Goal: Task Accomplishment & Management: Manage account settings

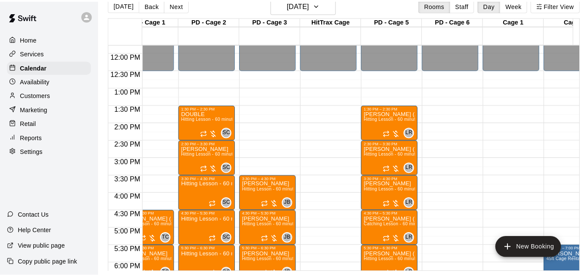
scroll to position [411, 25]
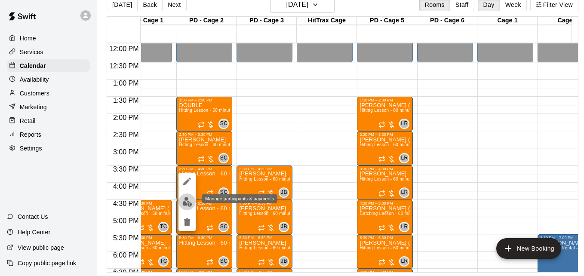
click at [184, 205] on img "edit" at bounding box center [187, 202] width 10 height 10
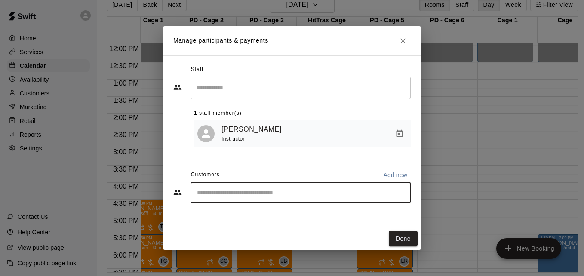
click at [255, 192] on input "Start typing to search customers..." at bounding box center [301, 193] width 213 height 9
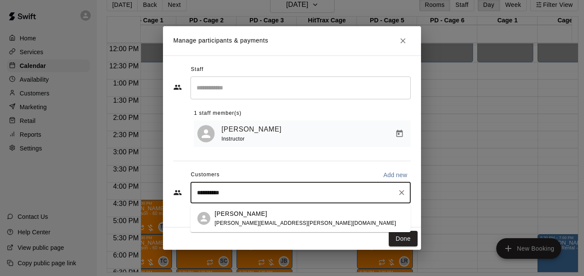
type input "**********"
click at [288, 218] on div "[PERSON_NAME] Sullivan [EMAIL_ADDRESS][PERSON_NAME][DOMAIN_NAME]" at bounding box center [309, 219] width 189 height 19
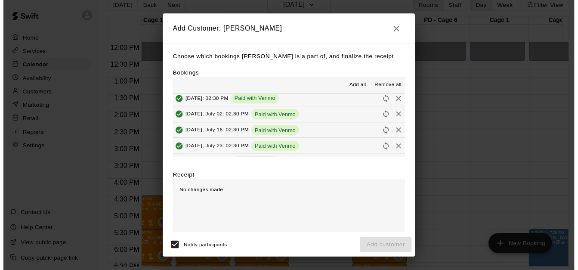
scroll to position [69, 0]
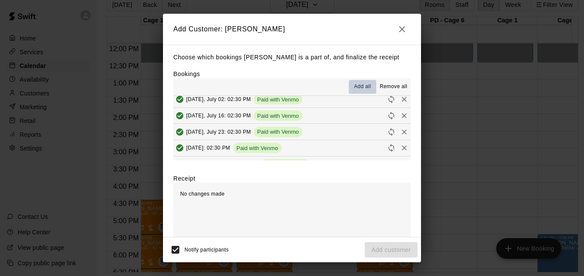
click at [355, 86] on span "Add all" at bounding box center [362, 87] width 17 height 9
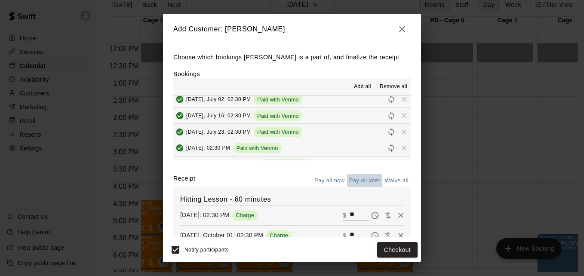
click at [359, 183] on button "Pay all later" at bounding box center [365, 180] width 36 height 13
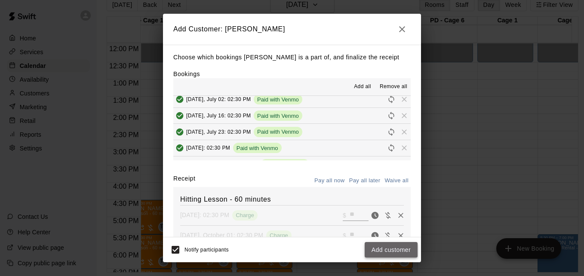
click at [395, 247] on button "Add customer" at bounding box center [391, 250] width 53 height 16
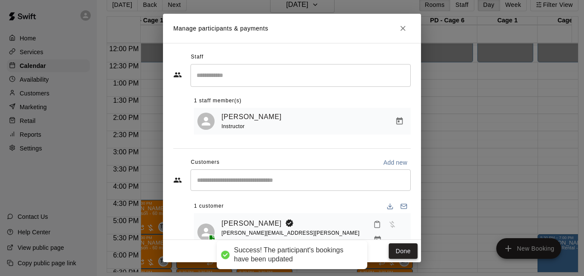
click at [399, 251] on button "Done" at bounding box center [403, 252] width 29 height 16
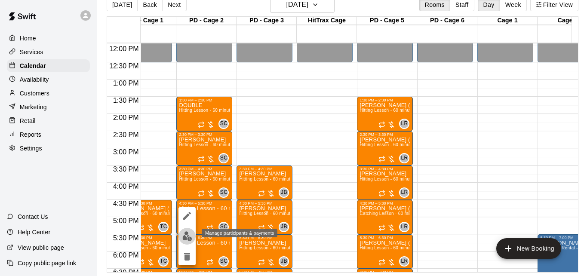
click at [187, 236] on img "edit" at bounding box center [187, 237] width 10 height 10
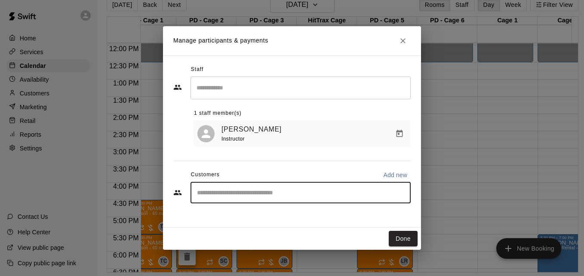
click at [261, 196] on input "Start typing to search customers..." at bounding box center [301, 193] width 213 height 9
type input "******"
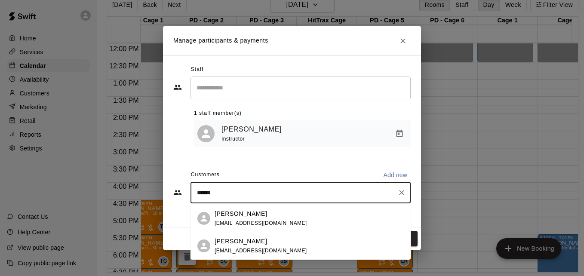
click at [295, 248] on div "[PERSON_NAME] [EMAIL_ADDRESS][DOMAIN_NAME]" at bounding box center [309, 246] width 189 height 19
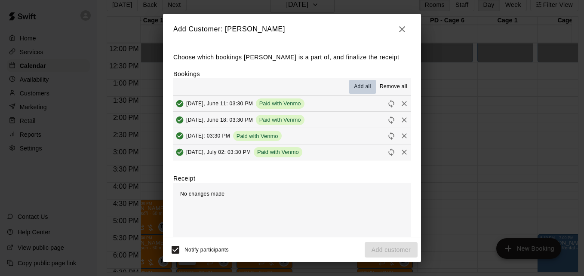
click at [354, 86] on span "Add all" at bounding box center [362, 87] width 17 height 9
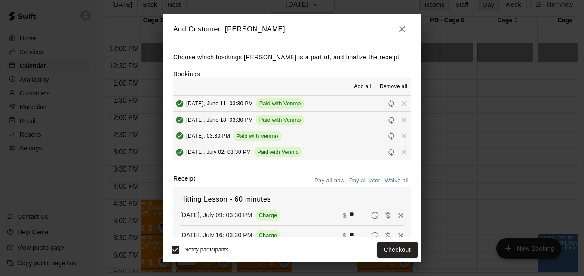
click at [360, 180] on button "Pay all later" at bounding box center [365, 180] width 36 height 13
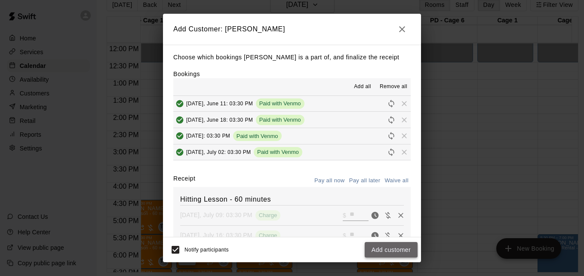
click at [391, 251] on button "Add customer" at bounding box center [391, 250] width 53 height 16
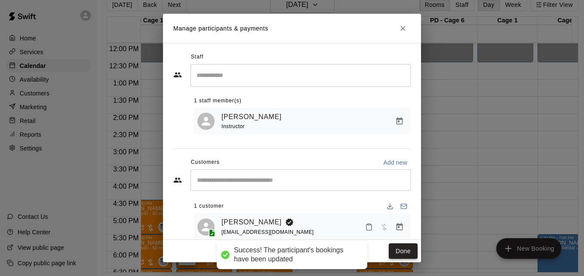
click at [395, 252] on button "Done" at bounding box center [403, 252] width 29 height 16
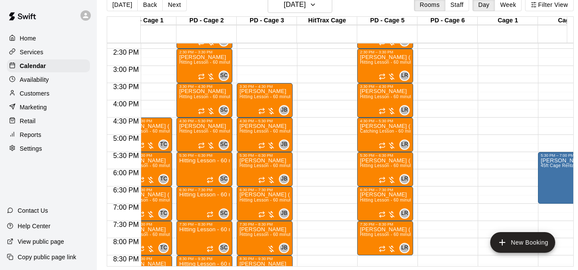
scroll to position [498, 25]
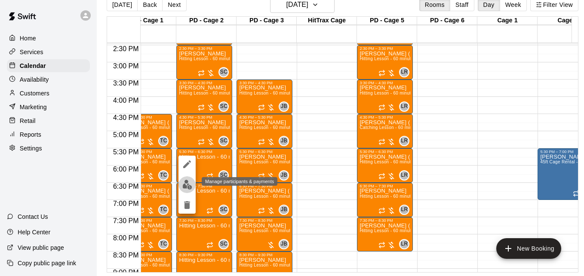
click at [188, 186] on img "edit" at bounding box center [187, 185] width 10 height 10
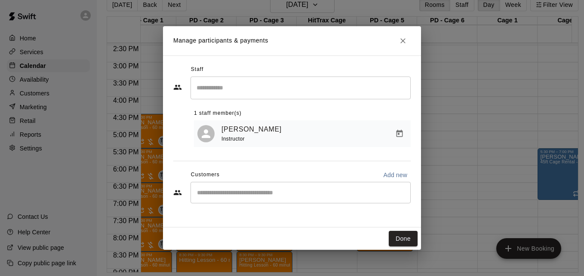
click at [263, 199] on div "​" at bounding box center [301, 193] width 220 height 22
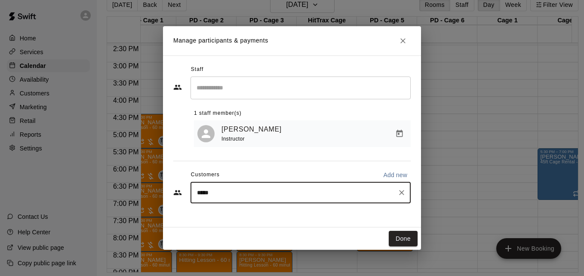
type input "******"
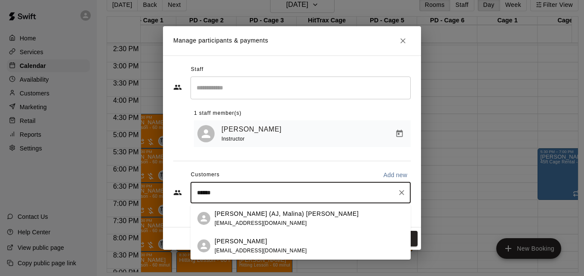
click at [263, 248] on span "[EMAIL_ADDRESS][DOMAIN_NAME]" at bounding box center [261, 251] width 93 height 6
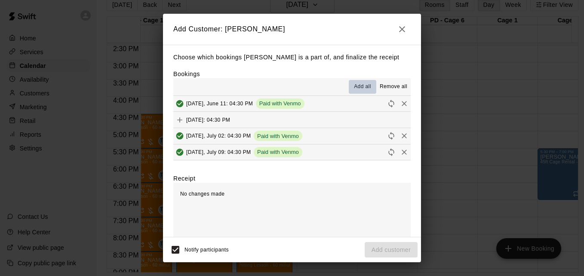
click at [358, 85] on span "Add all" at bounding box center [362, 87] width 17 height 9
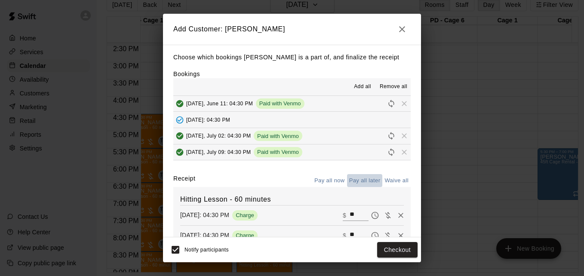
click at [360, 182] on button "Pay all later" at bounding box center [365, 180] width 36 height 13
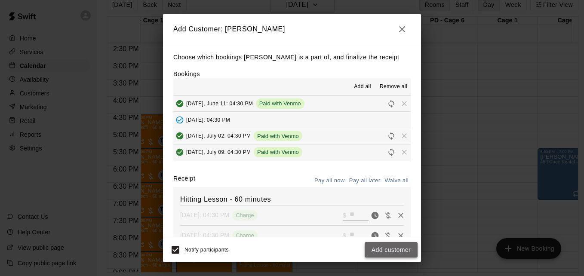
click at [392, 247] on button "Add customer" at bounding box center [391, 250] width 53 height 16
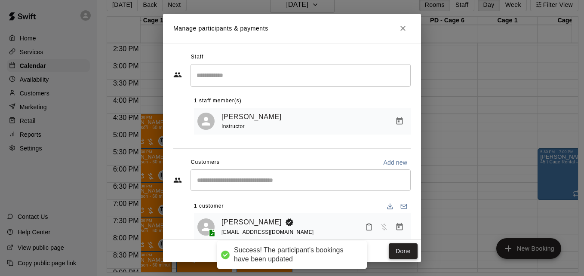
click at [397, 249] on button "Done" at bounding box center [403, 252] width 29 height 16
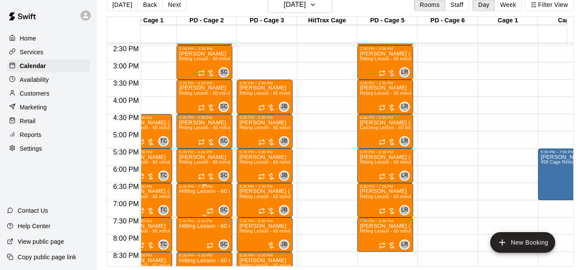
click at [198, 191] on p "Hitting Lesson - 60 minutes" at bounding box center [204, 191] width 51 height 0
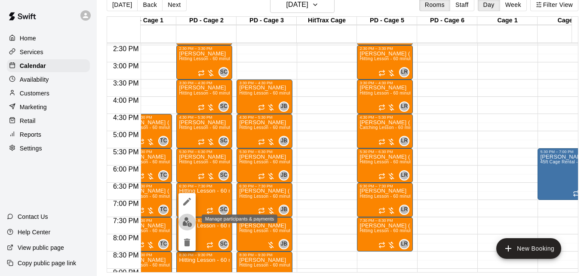
click at [185, 225] on img "edit" at bounding box center [187, 222] width 10 height 10
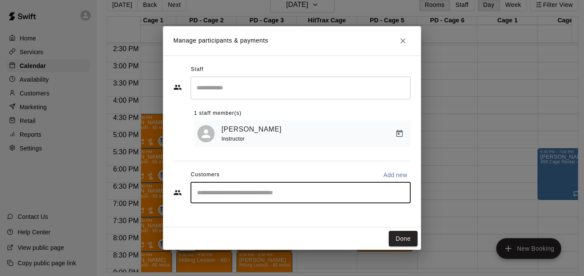
click at [235, 196] on input "Start typing to search customers..." at bounding box center [301, 193] width 213 height 9
type input "****"
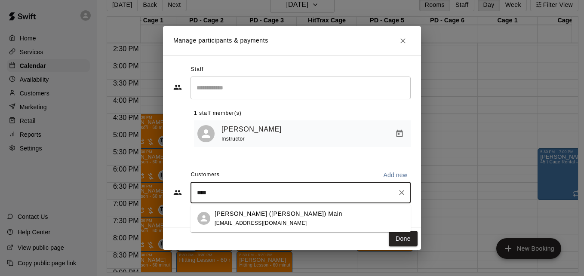
click at [291, 216] on div "[PERSON_NAME] ([PERSON_NAME]) Main [EMAIL_ADDRESS][DOMAIN_NAME]" at bounding box center [309, 219] width 189 height 19
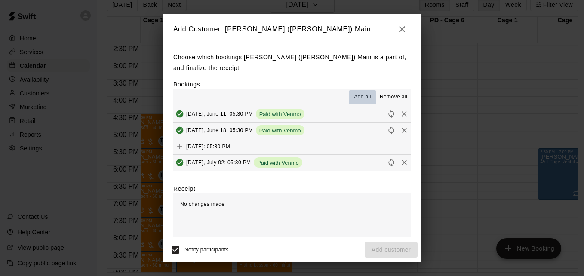
click at [355, 93] on span "Add all" at bounding box center [362, 97] width 17 height 9
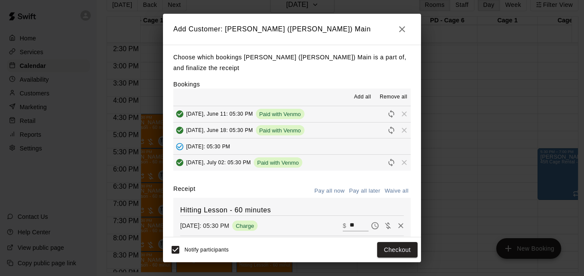
click at [368, 185] on button "Pay all later" at bounding box center [365, 191] width 36 height 13
click at [390, 252] on button "Add customer" at bounding box center [391, 250] width 53 height 16
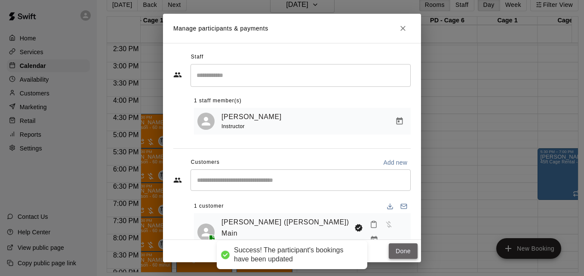
click at [400, 250] on button "Done" at bounding box center [403, 252] width 29 height 16
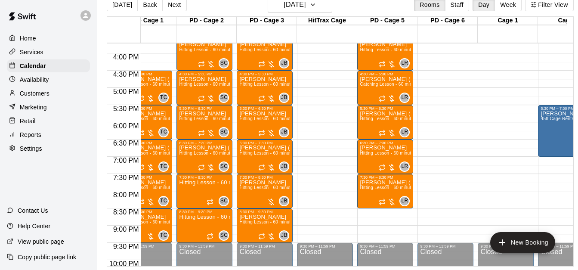
scroll to position [549, 25]
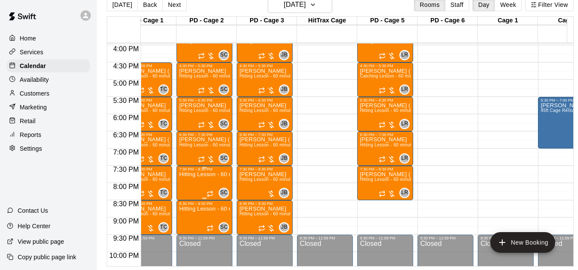
click at [199, 174] on p "Hitting Lesson - 60 minutes" at bounding box center [204, 174] width 51 height 0
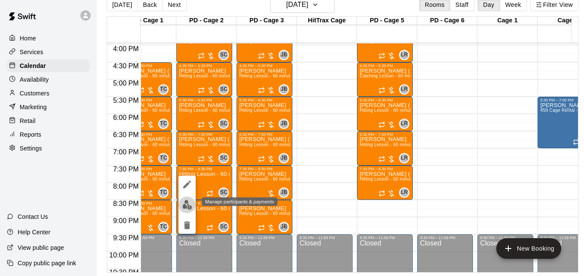
click at [185, 205] on img "edit" at bounding box center [187, 205] width 10 height 10
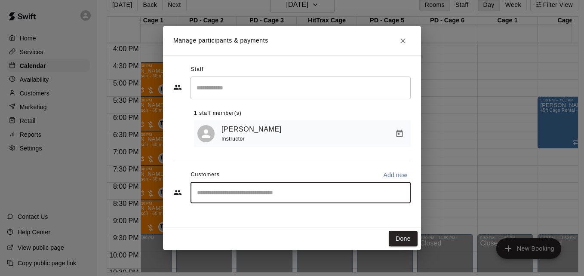
click at [235, 197] on input "Start typing to search customers..." at bounding box center [301, 193] width 213 height 9
type input "****"
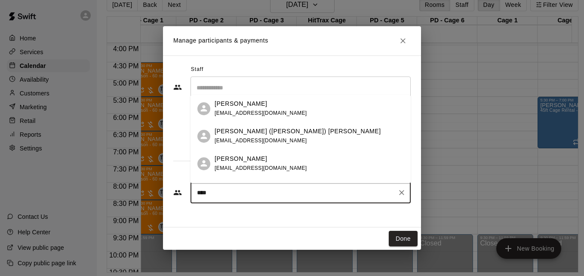
click at [284, 139] on div "[PERSON_NAME] ([PERSON_NAME]) [PERSON_NAME] [EMAIL_ADDRESS][DOMAIN_NAME]" at bounding box center [309, 136] width 189 height 19
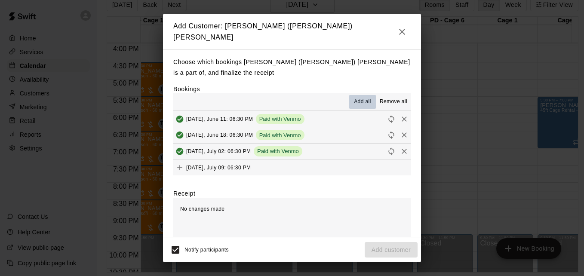
click at [358, 98] on span "Add all" at bounding box center [362, 102] width 17 height 9
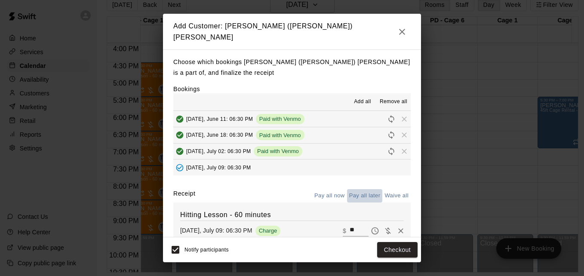
click at [354, 189] on button "Pay all later" at bounding box center [365, 195] width 36 height 13
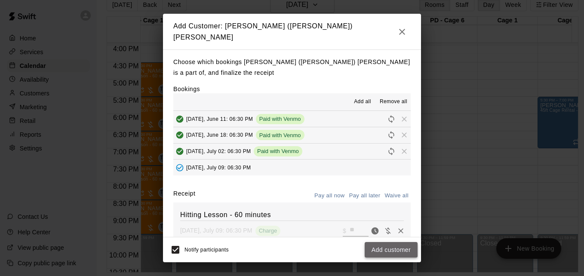
click at [399, 249] on button "Add customer" at bounding box center [391, 250] width 53 height 16
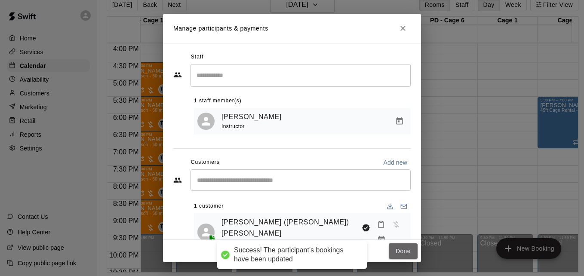
click at [399, 249] on button "Done" at bounding box center [403, 252] width 29 height 16
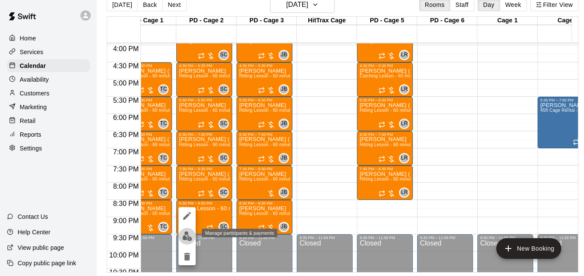
click at [188, 235] on img "edit" at bounding box center [187, 237] width 10 height 10
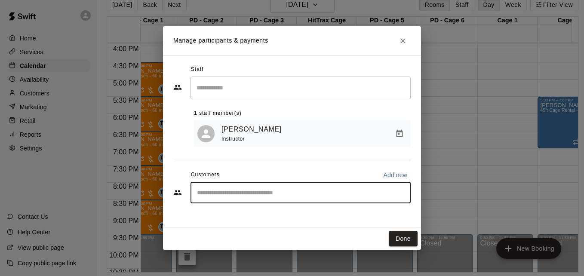
click at [235, 195] on input "Start typing to search customers..." at bounding box center [301, 193] width 213 height 9
type input "******"
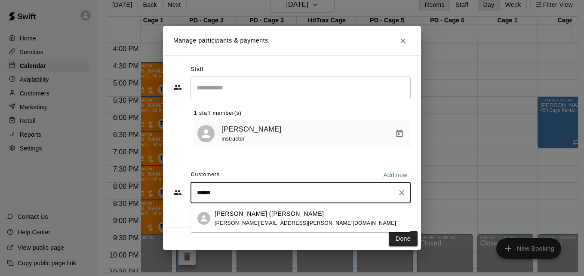
click at [280, 220] on div "[PERSON_NAME] ([PERSON_NAME]) Reilly [EMAIL_ADDRESS][PERSON_NAME][DOMAIN_NAME]" at bounding box center [309, 219] width 189 height 19
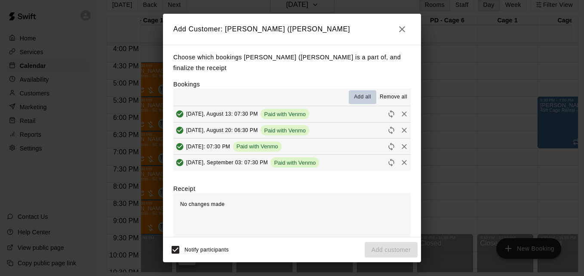
click at [357, 93] on span "Add all" at bounding box center [362, 97] width 17 height 9
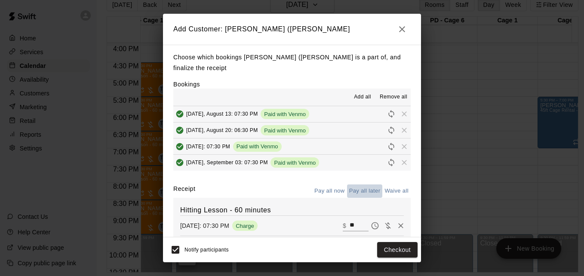
click at [365, 185] on button "Pay all later" at bounding box center [365, 191] width 36 height 13
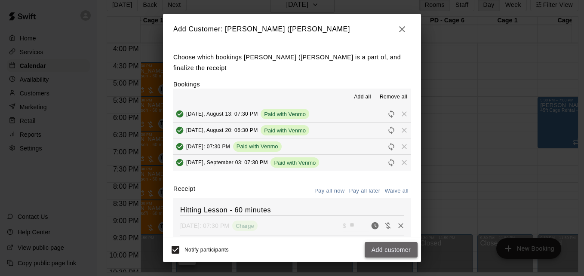
click at [389, 249] on button "Add customer" at bounding box center [391, 250] width 53 height 16
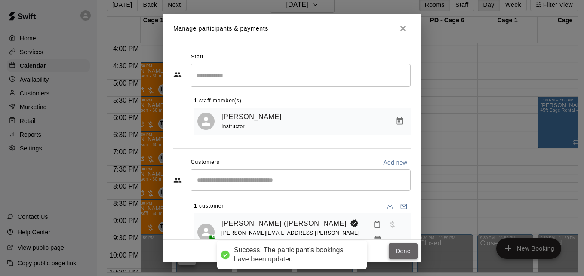
click at [396, 254] on button "Done" at bounding box center [403, 252] width 29 height 16
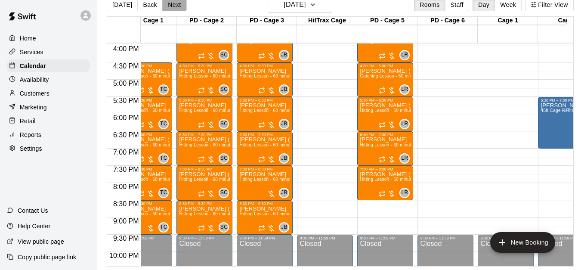
click at [174, 9] on button "Next" at bounding box center [174, 4] width 24 height 13
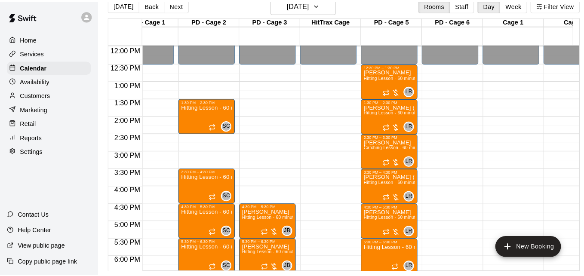
scroll to position [420, 25]
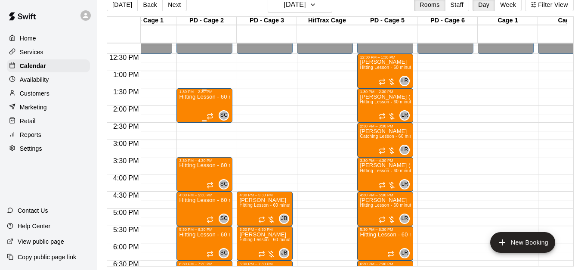
click at [201, 105] on div "Hitting Lesson - 60 minutes" at bounding box center [204, 229] width 51 height 270
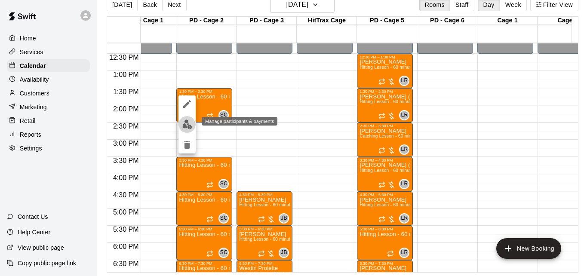
click at [186, 126] on img "edit" at bounding box center [187, 125] width 10 height 10
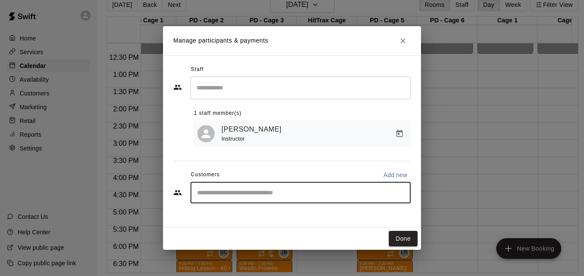
click at [249, 197] on input "Start typing to search customers..." at bounding box center [301, 193] width 213 height 9
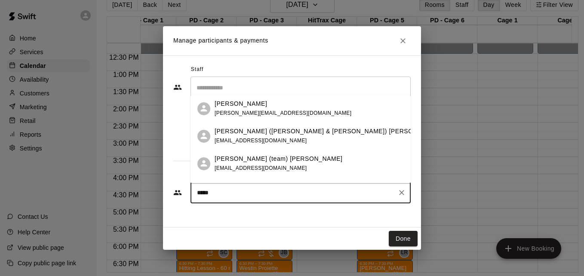
type input "******"
click at [303, 139] on div "[PERSON_NAME] ([PERSON_NAME] & [PERSON_NAME]) [PERSON_NAME] [PERSON_NAME][EMAIL…" at bounding box center [318, 136] width 207 height 19
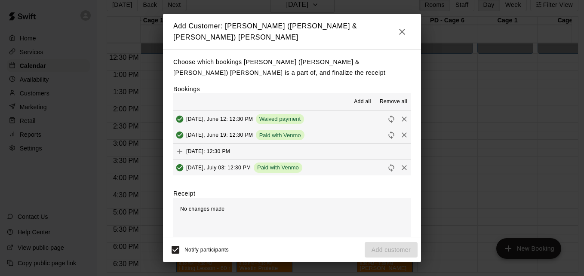
click at [355, 101] on span "Add all" at bounding box center [362, 102] width 17 height 9
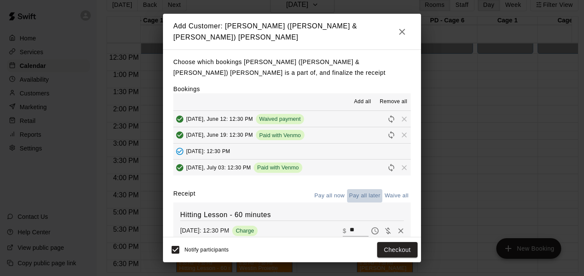
click at [356, 192] on button "Pay all later" at bounding box center [365, 195] width 36 height 13
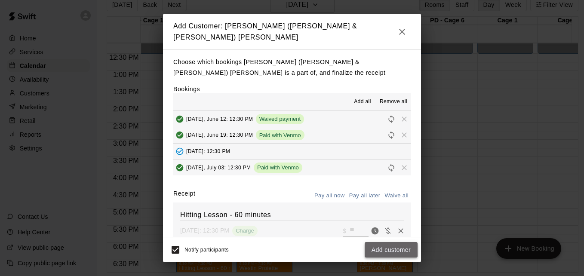
click at [395, 248] on button "Add customer" at bounding box center [391, 250] width 53 height 16
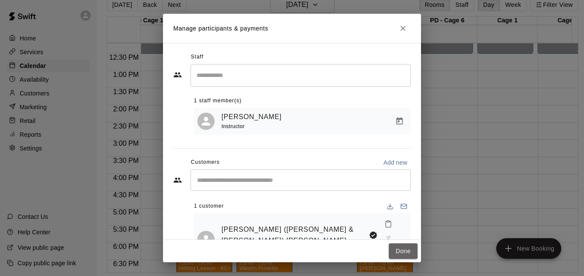
click at [395, 248] on button "Done" at bounding box center [403, 252] width 29 height 16
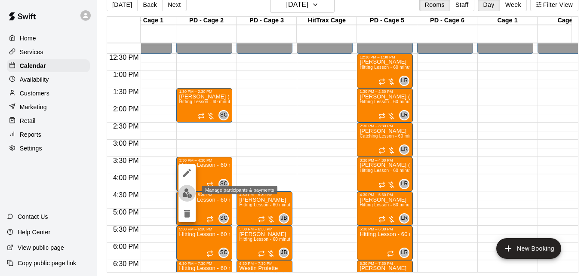
click at [189, 191] on img "edit" at bounding box center [187, 194] width 10 height 10
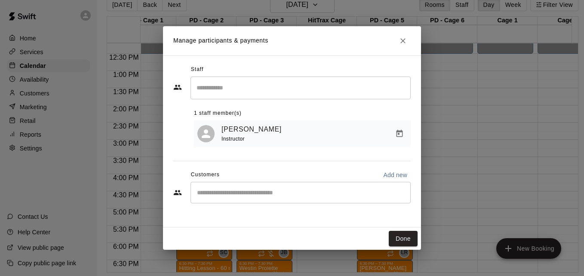
click at [231, 189] on div "​" at bounding box center [301, 193] width 220 height 22
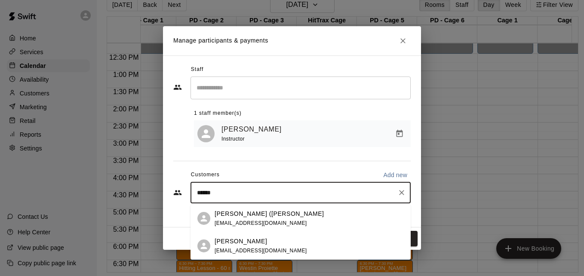
type input "*******"
click at [303, 218] on div "[PERSON_NAME] ([PERSON_NAME] [EMAIL_ADDRESS][DOMAIN_NAME]" at bounding box center [309, 219] width 189 height 19
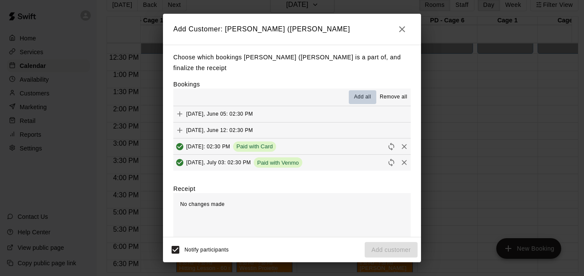
click at [354, 100] on span "Add all" at bounding box center [362, 97] width 17 height 9
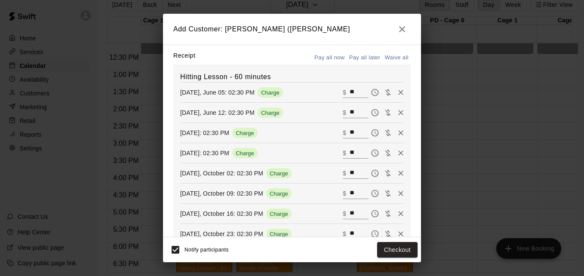
scroll to position [116, 0]
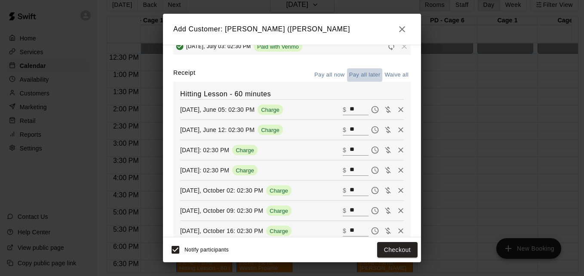
click at [358, 77] on button "Pay all later" at bounding box center [365, 74] width 36 height 13
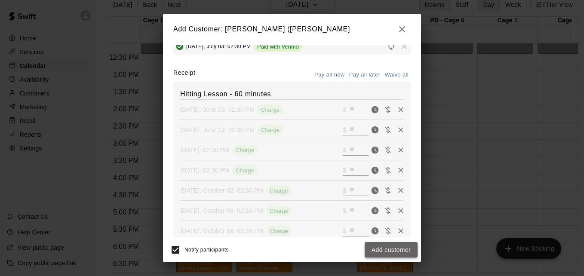
click at [390, 252] on button "Add customer" at bounding box center [391, 250] width 53 height 16
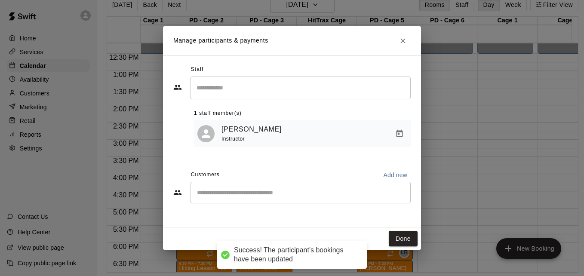
scroll to position [105, 0]
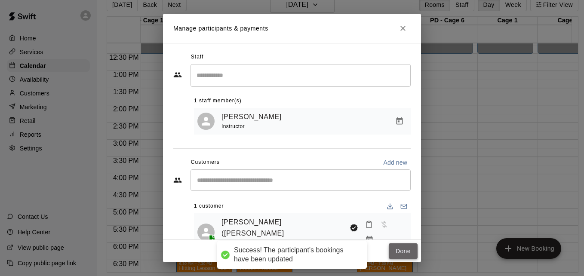
click at [403, 252] on button "Done" at bounding box center [403, 252] width 29 height 16
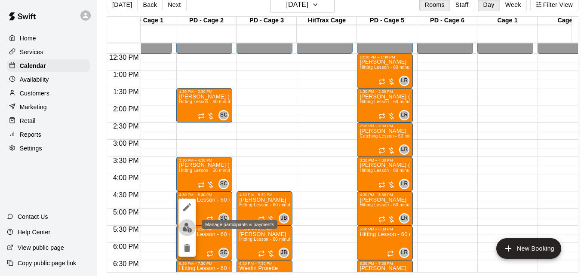
click at [190, 225] on img "edit" at bounding box center [187, 228] width 10 height 10
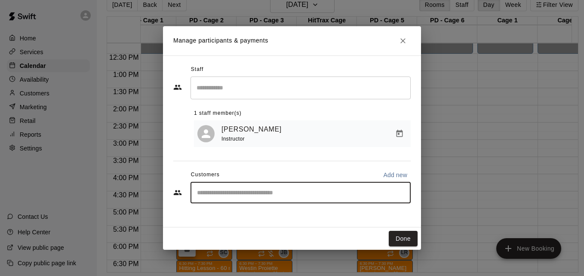
click at [242, 196] on input "Start typing to search customers..." at bounding box center [301, 193] width 213 height 9
type input "*******"
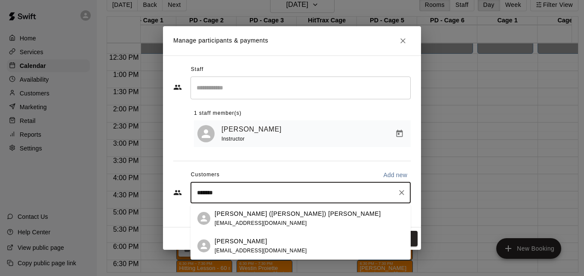
click at [289, 224] on div "[PERSON_NAME] ([PERSON_NAME]) [PERSON_NAME] [EMAIL_ADDRESS][DOMAIN_NAME]" at bounding box center [309, 219] width 189 height 19
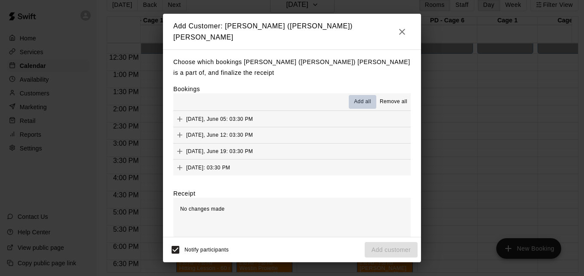
click at [356, 99] on span "Add all" at bounding box center [362, 102] width 17 height 9
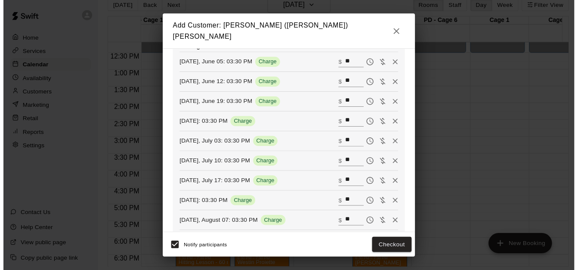
scroll to position [0, 0]
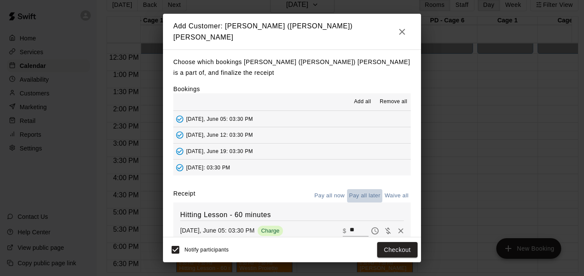
click at [360, 190] on button "Pay all later" at bounding box center [365, 195] width 36 height 13
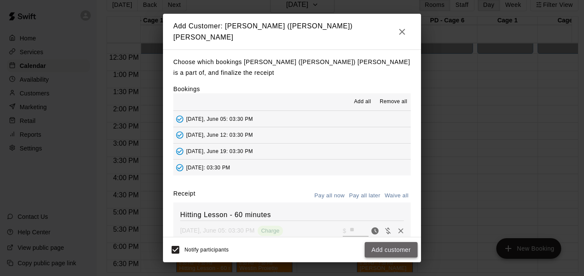
click at [399, 250] on button "Add customer" at bounding box center [391, 250] width 53 height 16
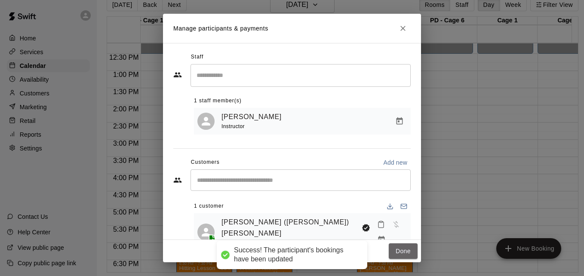
click at [399, 250] on button "Done" at bounding box center [403, 252] width 29 height 16
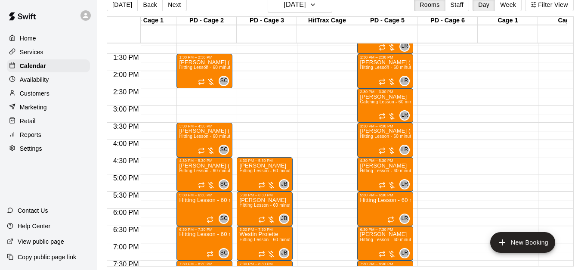
scroll to position [472, 25]
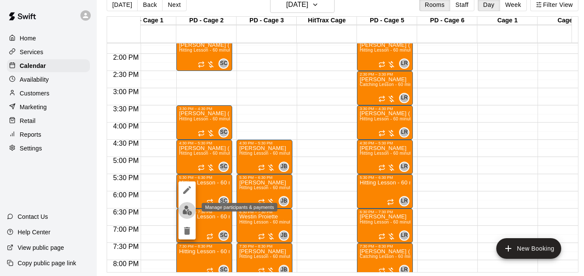
click at [187, 210] on img "edit" at bounding box center [187, 211] width 10 height 10
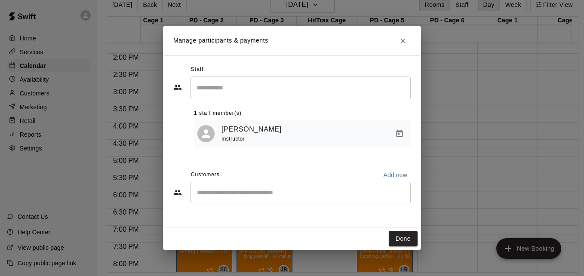
click at [227, 195] on input "Start typing to search customers..." at bounding box center [301, 193] width 213 height 9
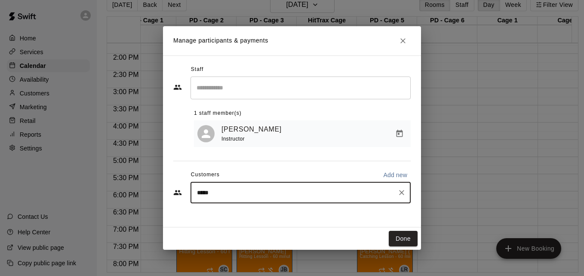
type input "******"
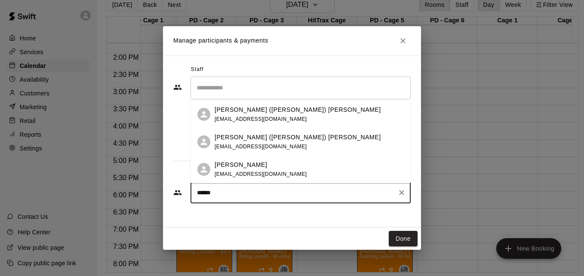
click at [287, 142] on div "[PERSON_NAME] ([PERSON_NAME]) [PERSON_NAME] [EMAIL_ADDRESS][DOMAIN_NAME]" at bounding box center [309, 142] width 189 height 19
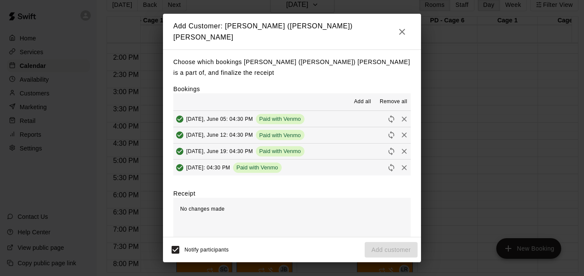
click at [356, 98] on span "Add all" at bounding box center [362, 102] width 17 height 9
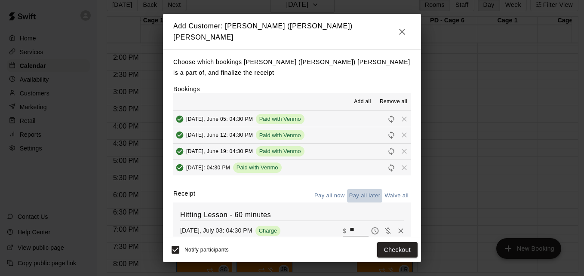
click at [356, 189] on button "Pay all later" at bounding box center [365, 195] width 36 height 13
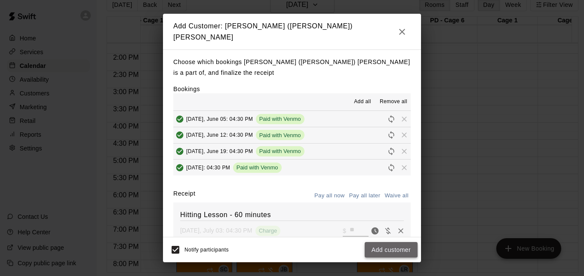
click at [390, 254] on button "Add customer" at bounding box center [391, 250] width 53 height 16
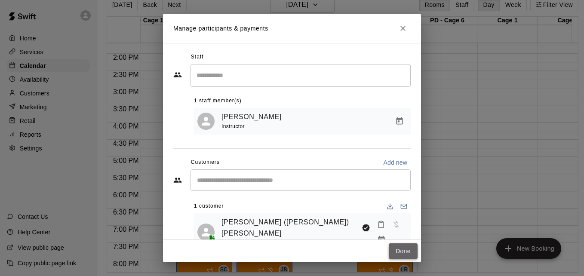
click at [398, 251] on button "Done" at bounding box center [403, 252] width 29 height 16
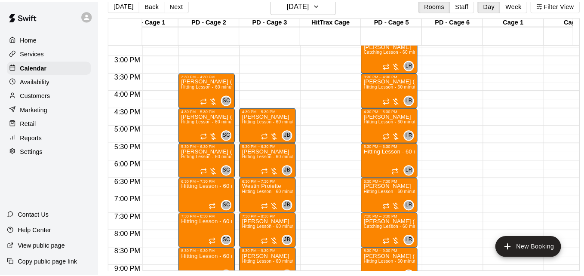
scroll to position [523, 25]
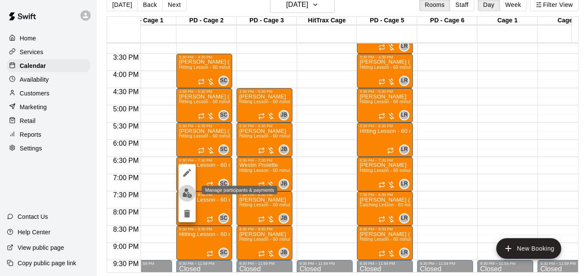
click at [188, 192] on img "edit" at bounding box center [187, 194] width 10 height 10
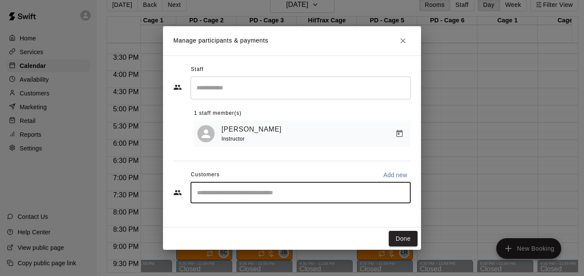
click at [206, 197] on input "Start typing to search customers..." at bounding box center [301, 193] width 213 height 9
type input "********"
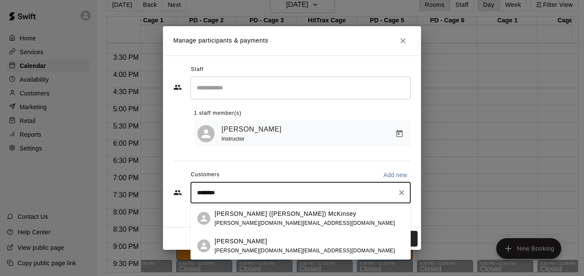
click at [271, 213] on p "[PERSON_NAME] ([PERSON_NAME]) McKinsey" at bounding box center [286, 214] width 142 height 9
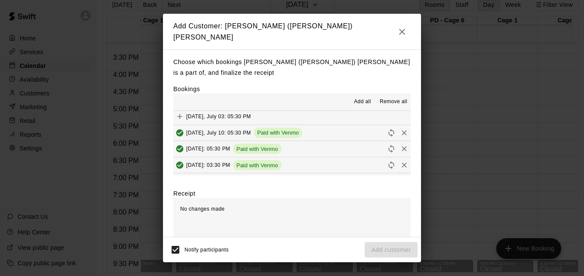
scroll to position [69, 0]
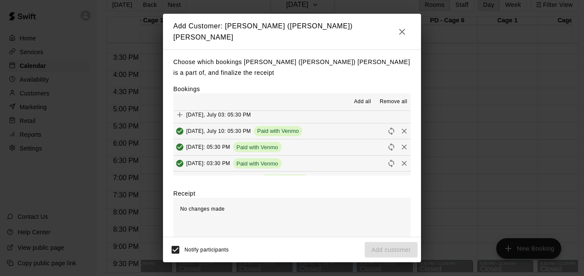
click at [356, 98] on span "Add all" at bounding box center [362, 102] width 17 height 9
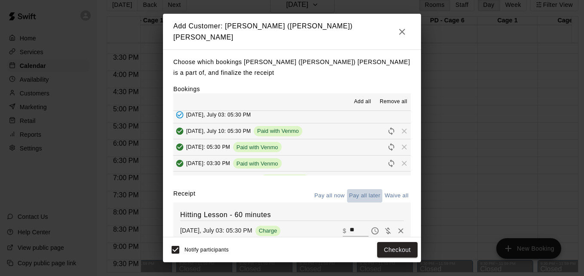
click at [356, 192] on button "Pay all later" at bounding box center [365, 195] width 36 height 13
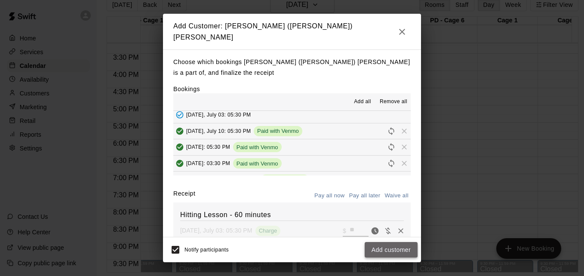
click at [390, 249] on button "Add customer" at bounding box center [391, 250] width 53 height 16
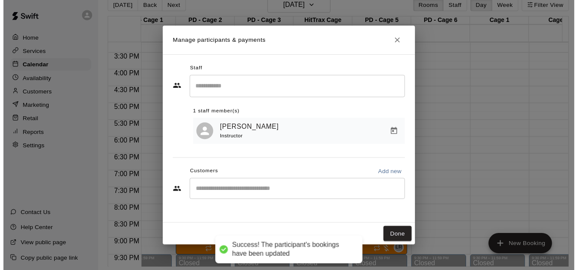
scroll to position [0, 0]
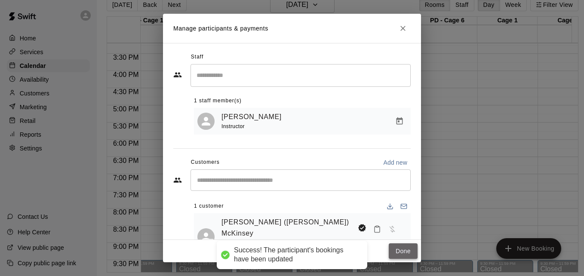
click at [399, 254] on button "Done" at bounding box center [403, 252] width 29 height 16
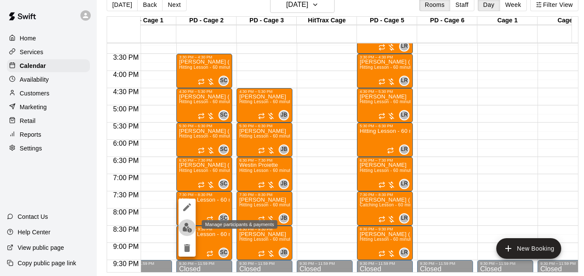
click at [188, 227] on img "edit" at bounding box center [187, 228] width 10 height 10
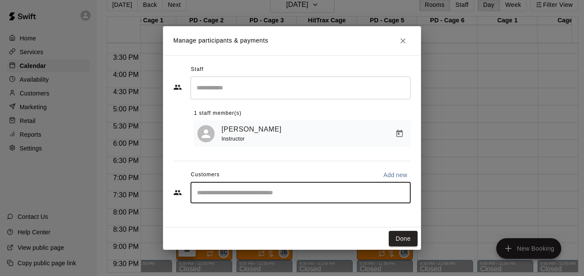
click at [235, 197] on input "Start typing to search customers..." at bounding box center [301, 193] width 213 height 9
type input "******"
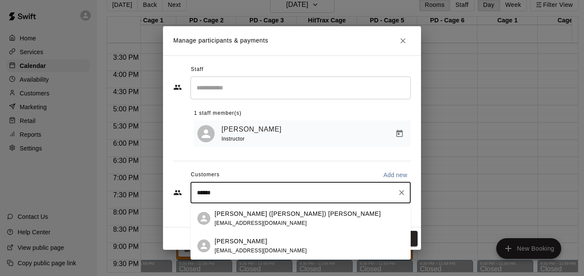
click at [288, 218] on div "[PERSON_NAME] ([PERSON_NAME]) [PERSON_NAME] [EMAIL_ADDRESS][DOMAIN_NAME]" at bounding box center [309, 219] width 189 height 19
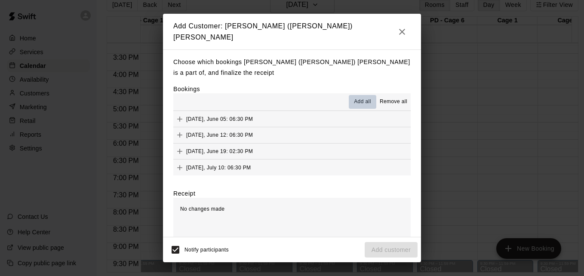
click at [355, 98] on span "Add all" at bounding box center [362, 102] width 17 height 9
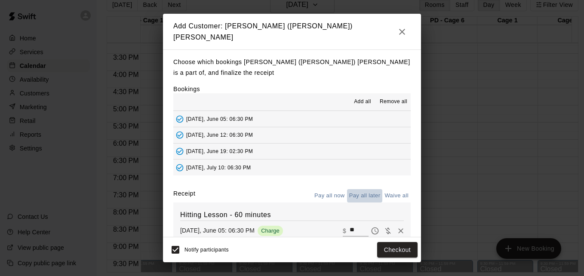
click at [360, 189] on button "Pay all later" at bounding box center [365, 195] width 36 height 13
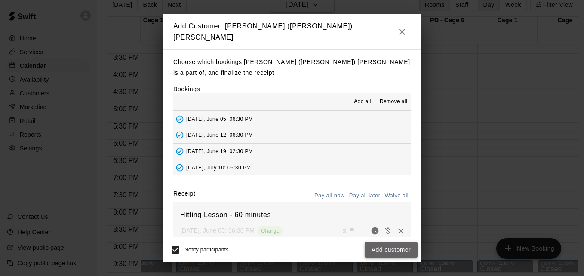
click at [389, 250] on button "Add customer" at bounding box center [391, 250] width 53 height 16
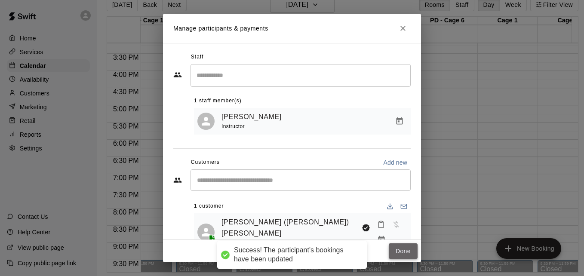
click at [401, 251] on button "Done" at bounding box center [403, 252] width 29 height 16
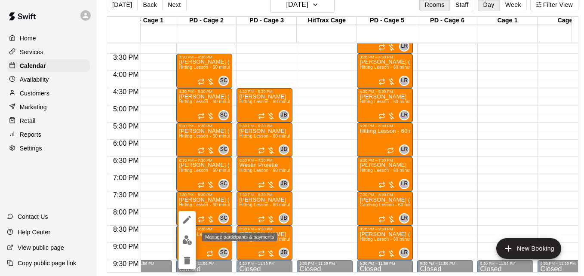
click at [187, 240] on img "edit" at bounding box center [187, 240] width 10 height 10
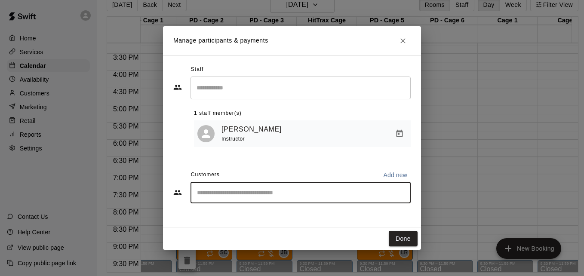
click at [232, 195] on input "Start typing to search customers..." at bounding box center [301, 193] width 213 height 9
type input "******"
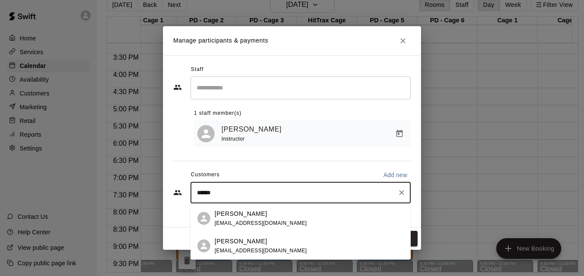
click at [257, 216] on p "[PERSON_NAME]" at bounding box center [241, 214] width 53 height 9
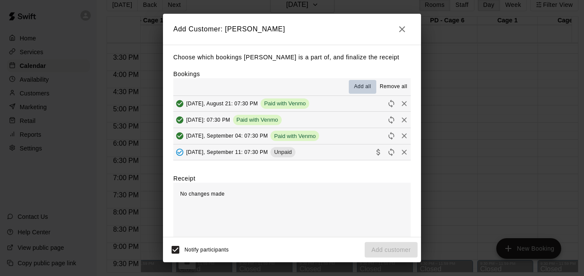
click at [356, 86] on span "Add all" at bounding box center [362, 87] width 17 height 9
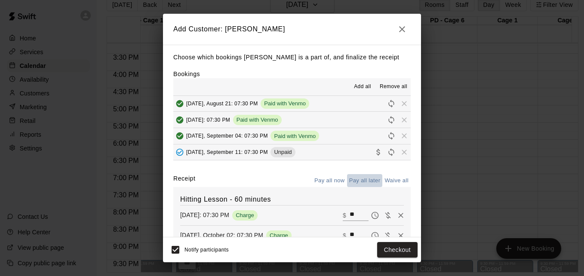
click at [357, 182] on button "Pay all later" at bounding box center [365, 180] width 36 height 13
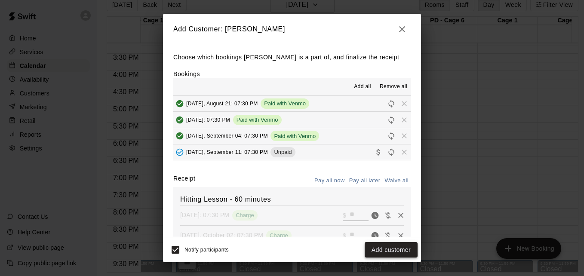
click at [392, 247] on button "Add customer" at bounding box center [391, 250] width 53 height 16
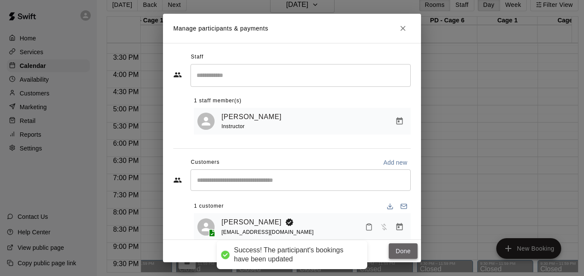
click at [399, 256] on button "Done" at bounding box center [403, 252] width 29 height 16
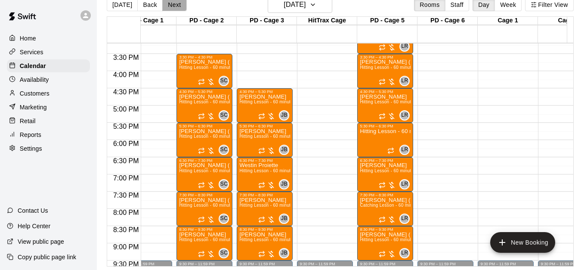
click at [178, 3] on button "Next" at bounding box center [174, 4] width 24 height 13
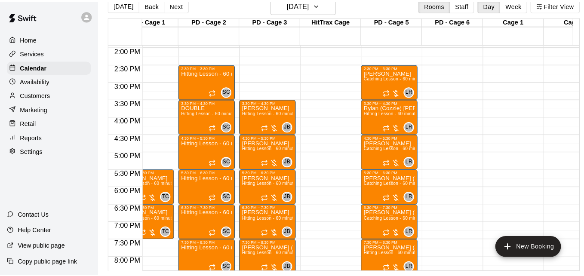
scroll to position [472, 25]
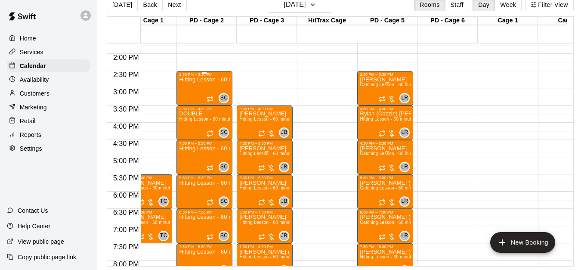
click at [196, 88] on div "Hitting Lesson - 60 minutes" at bounding box center [204, 212] width 51 height 270
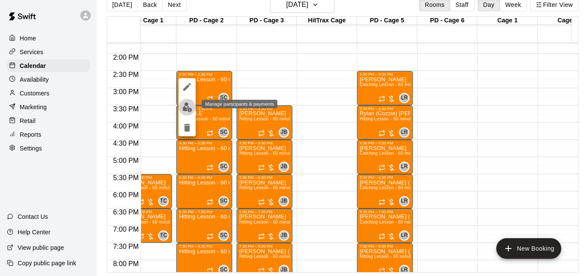
click at [185, 111] on img "edit" at bounding box center [187, 107] width 10 height 10
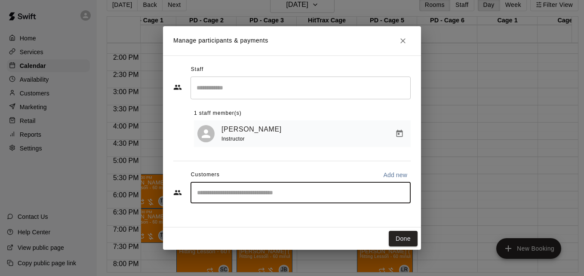
click at [251, 194] on input "Start typing to search customers..." at bounding box center [301, 193] width 213 height 9
type input "******"
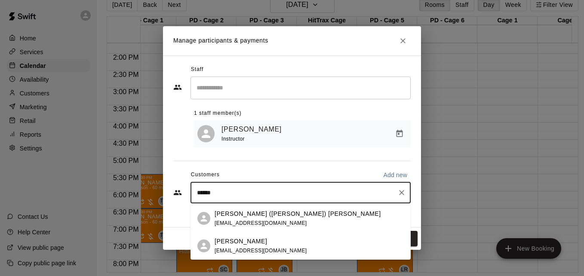
click at [275, 246] on div "[PERSON_NAME] [EMAIL_ADDRESS][DOMAIN_NAME]" at bounding box center [261, 246] width 93 height 19
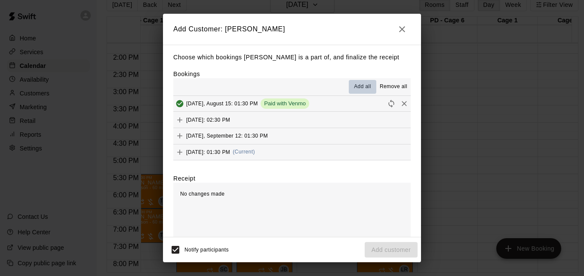
click at [356, 88] on span "Add all" at bounding box center [362, 87] width 17 height 9
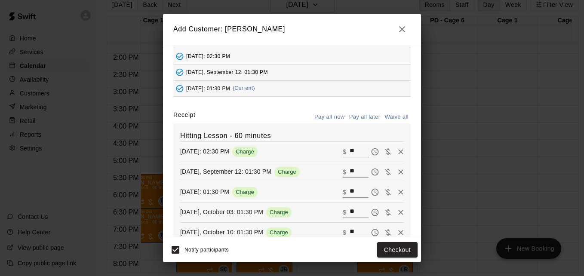
scroll to position [86, 0]
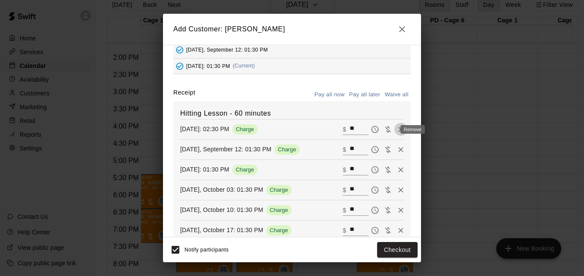
click at [399, 131] on icon "Remove" at bounding box center [401, 129] width 5 height 5
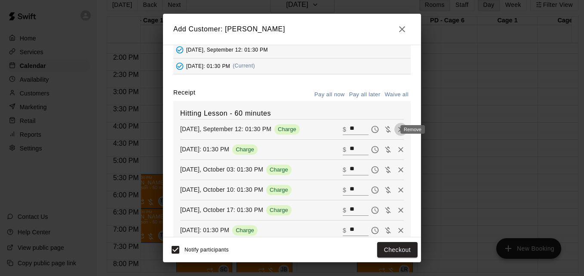
click at [397, 134] on icon "Remove" at bounding box center [401, 129] width 9 height 9
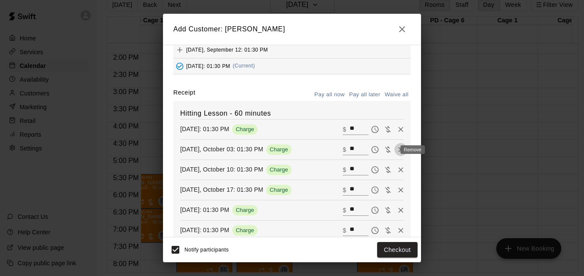
click at [399, 152] on icon "Remove" at bounding box center [401, 149] width 5 height 5
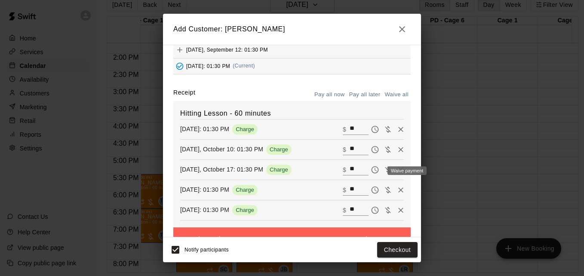
click at [386, 171] on div "Waive payment" at bounding box center [405, 171] width 46 height 10
click at [399, 172] on icon "Remove" at bounding box center [401, 169] width 5 height 5
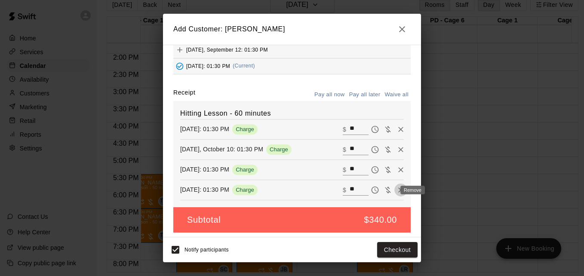
click at [399, 192] on icon "Remove" at bounding box center [401, 190] width 5 height 5
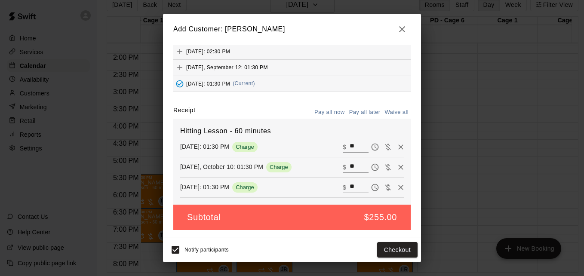
scroll to position [70, 0]
click at [356, 112] on button "Pay all later" at bounding box center [365, 112] width 36 height 13
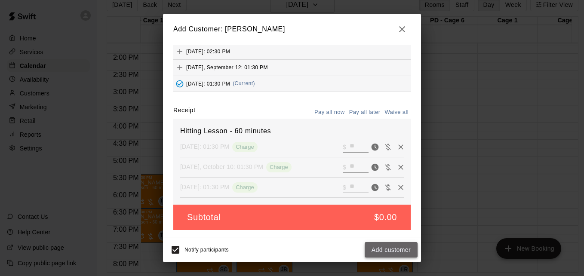
click at [395, 246] on button "Add customer" at bounding box center [391, 250] width 53 height 16
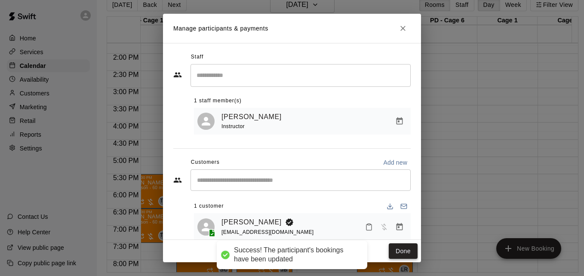
click at [408, 248] on button "Done" at bounding box center [403, 252] width 29 height 16
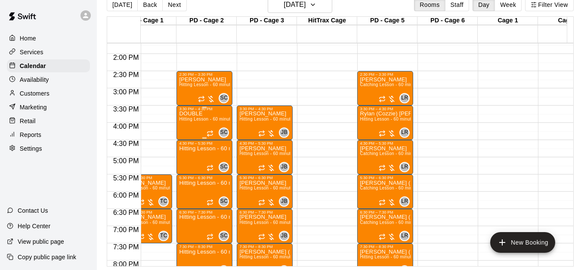
click at [199, 121] on span "Hitting Lesson - 60 minutes" at bounding box center [207, 119] width 56 height 5
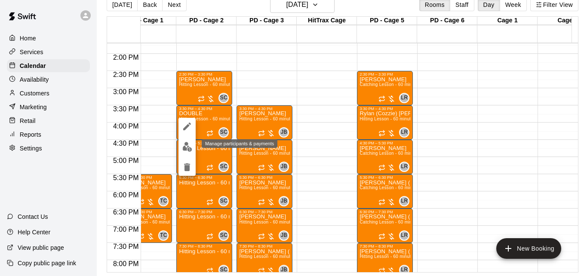
click at [187, 148] on img "edit" at bounding box center [187, 147] width 10 height 10
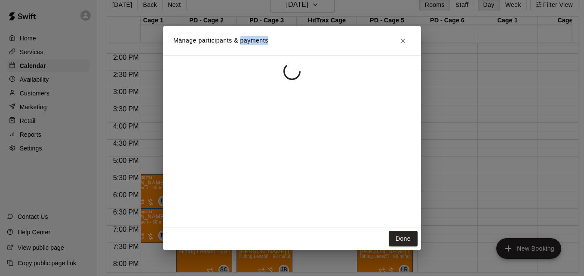
click at [187, 148] on div at bounding box center [292, 142] width 258 height 172
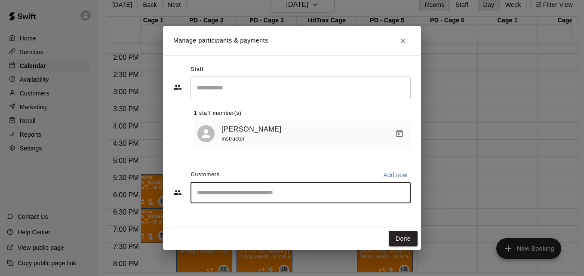
drag, startPoint x: 187, startPoint y: 148, endPoint x: 245, endPoint y: 193, distance: 73.1
click at [245, 193] on input "Start typing to search customers..." at bounding box center [301, 193] width 213 height 9
type input "*****"
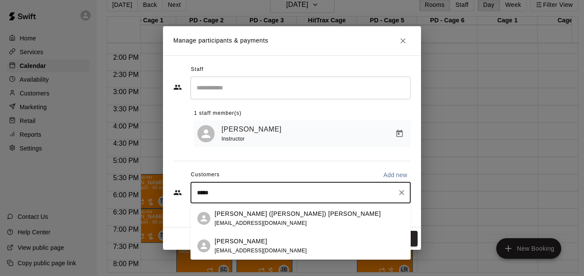
click at [285, 224] on div "[PERSON_NAME] ([PERSON_NAME]) [PERSON_NAME] [EMAIL_ADDRESS][DOMAIN_NAME]" at bounding box center [298, 219] width 167 height 19
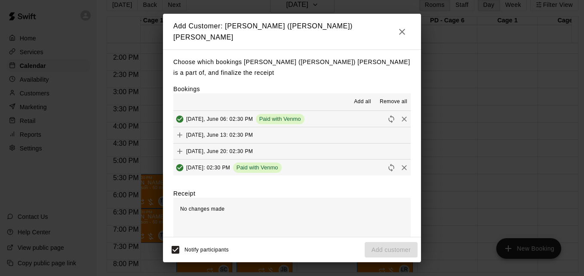
click at [354, 99] on span "Add all" at bounding box center [362, 102] width 17 height 9
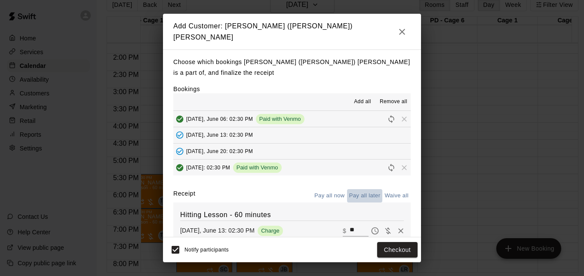
click at [359, 193] on button "Pay all later" at bounding box center [365, 195] width 36 height 13
click at [419, 224] on div "Add Customer: [PERSON_NAME] ([PERSON_NAME]) [PERSON_NAME] Choose which bookings…" at bounding box center [292, 138] width 584 height 276
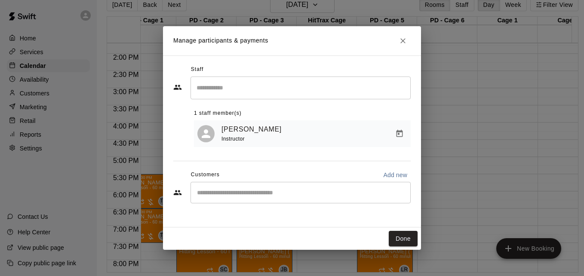
scroll to position [0, 0]
click at [419, 224] on div "Staff ​ 1 staff member(s) [PERSON_NAME] Instructor Customers Add new ​" at bounding box center [292, 142] width 258 height 172
click at [404, 40] on icon "Close" at bounding box center [403, 40] width 5 height 5
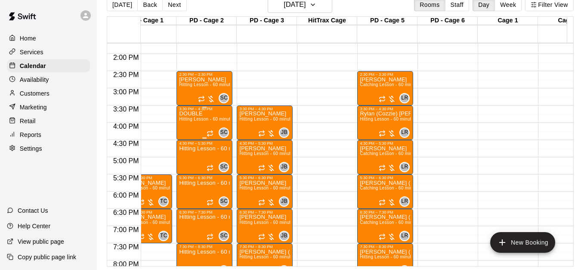
click at [195, 120] on span "Hitting Lesson - 60 minutes" at bounding box center [207, 119] width 56 height 5
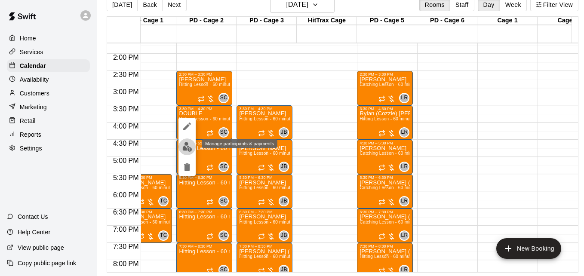
click at [188, 146] on img "edit" at bounding box center [187, 147] width 10 height 10
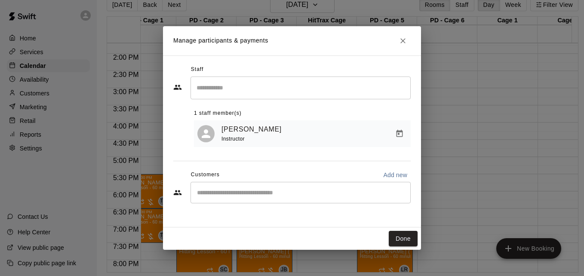
click at [322, 197] on input "Start typing to search customers..." at bounding box center [301, 193] width 213 height 9
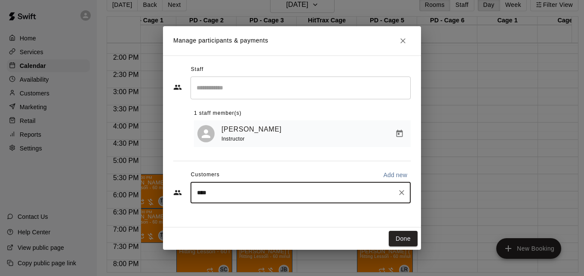
type input "*****"
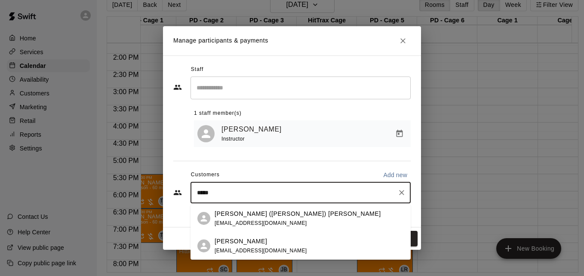
click at [322, 216] on div "[PERSON_NAME] ([PERSON_NAME]) [PERSON_NAME] [EMAIL_ADDRESS][DOMAIN_NAME]" at bounding box center [309, 219] width 189 height 19
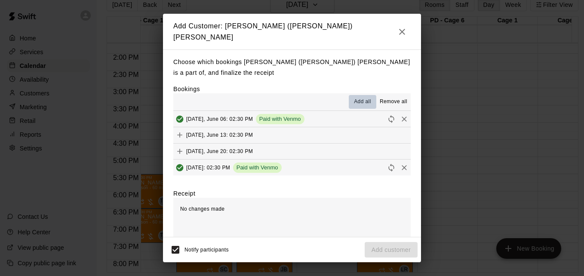
click at [357, 98] on span "Add all" at bounding box center [362, 102] width 17 height 9
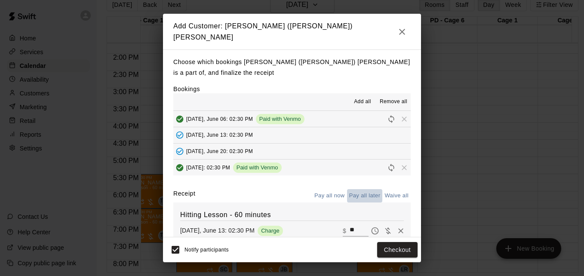
click at [363, 191] on button "Pay all later" at bounding box center [365, 195] width 36 height 13
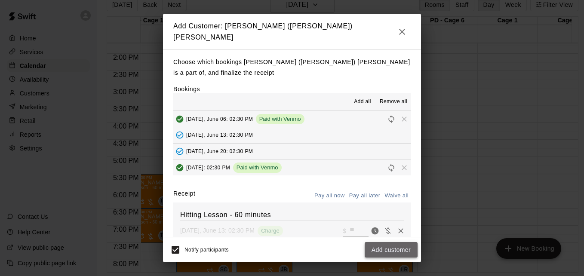
click at [393, 251] on button "Add customer" at bounding box center [391, 250] width 53 height 16
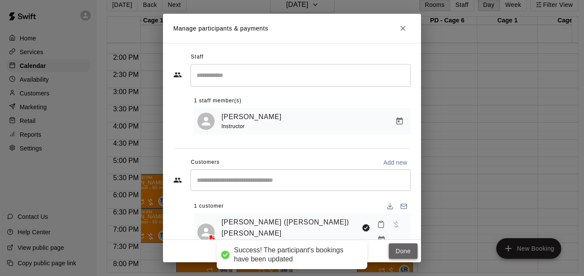
click at [399, 247] on button "Done" at bounding box center [403, 252] width 29 height 16
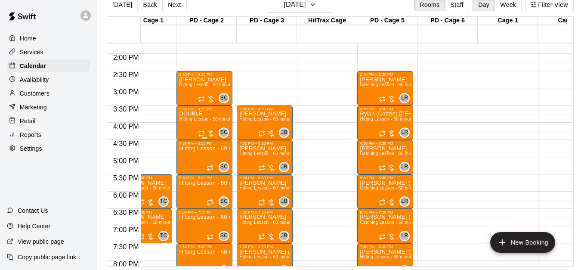
click at [197, 121] on span "Hitting Lesson - 60 minutes" at bounding box center [207, 119] width 56 height 5
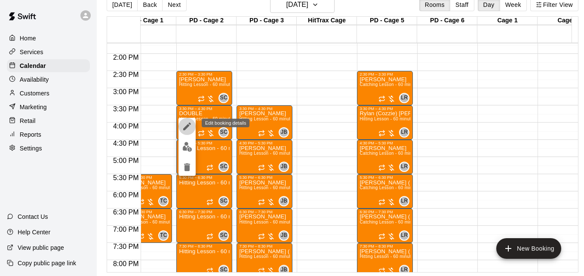
click at [191, 124] on icon "edit" at bounding box center [187, 127] width 8 height 8
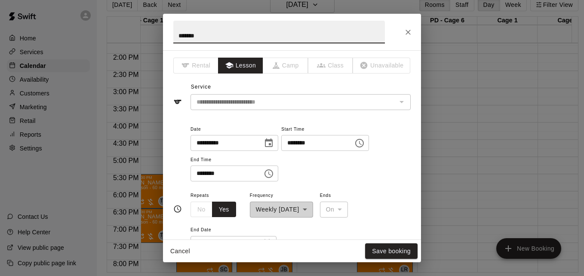
click at [277, 34] on input "******" at bounding box center [279, 32] width 212 height 23
type input "*"
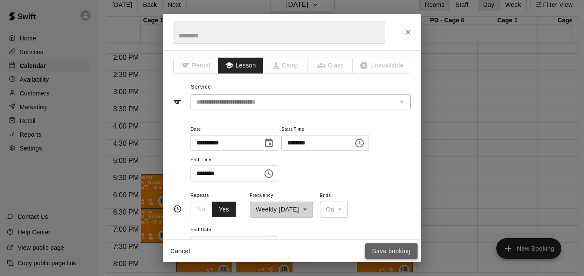
click at [392, 246] on button "Save booking" at bounding box center [391, 252] width 53 height 16
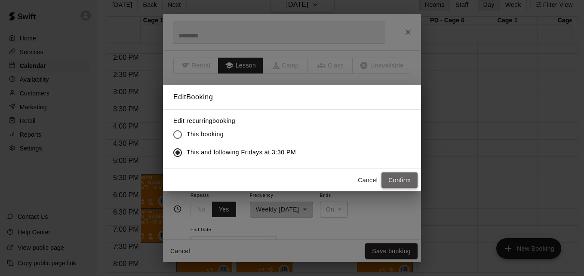
click at [411, 177] on button "Confirm" at bounding box center [400, 181] width 36 height 16
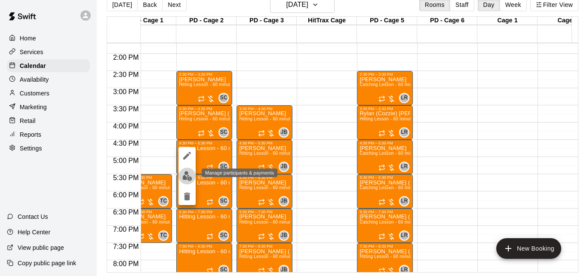
click at [187, 175] on img "edit" at bounding box center [187, 176] width 10 height 10
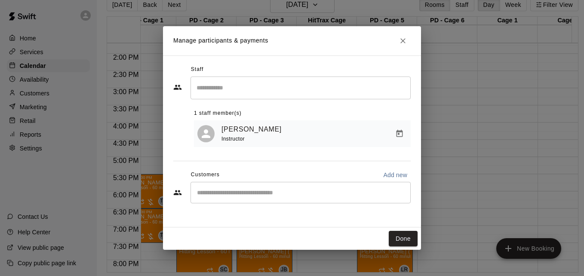
click at [258, 195] on input "Start typing to search customers..." at bounding box center [301, 193] width 213 height 9
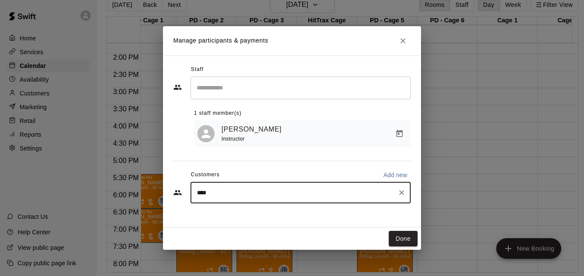
type input "*****"
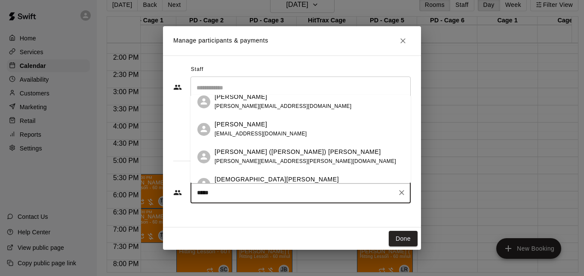
scroll to position [52, 0]
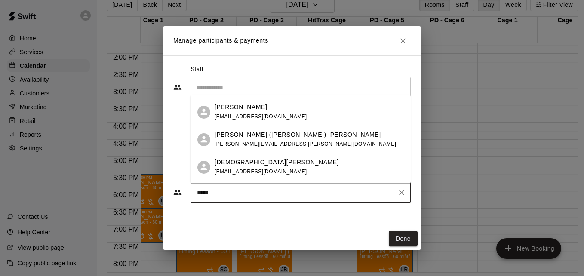
click at [305, 143] on div "[PERSON_NAME] ([PERSON_NAME]) Young [EMAIL_ADDRESS][PERSON_NAME][DOMAIN_NAME]" at bounding box center [309, 139] width 189 height 19
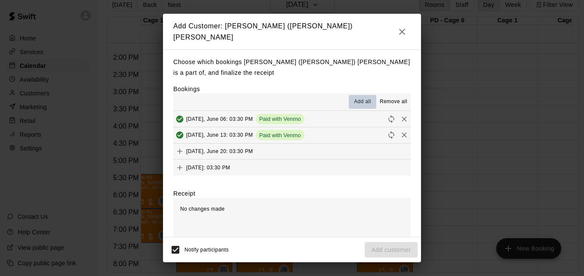
click at [357, 98] on span "Add all" at bounding box center [362, 102] width 17 height 9
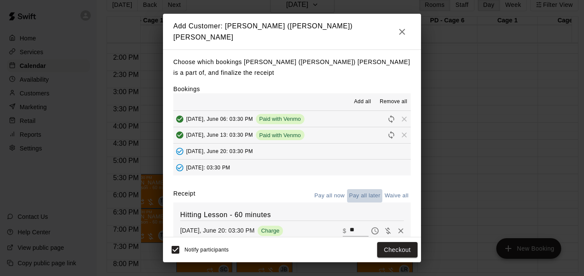
click at [359, 189] on button "Pay all later" at bounding box center [365, 195] width 36 height 13
click at [397, 251] on button "Add customer" at bounding box center [391, 250] width 53 height 16
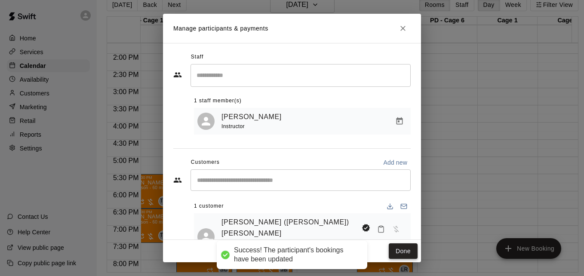
click at [400, 248] on button "Done" at bounding box center [403, 252] width 29 height 16
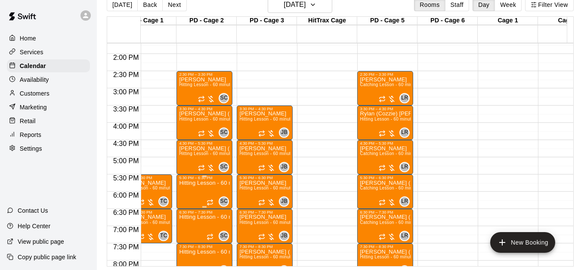
click at [200, 183] on p "Hitting Lesson - 60 minutes" at bounding box center [204, 183] width 51 height 0
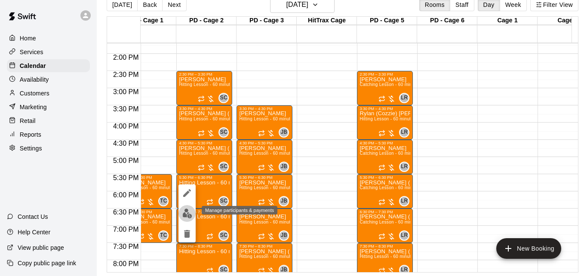
click at [188, 212] on img "edit" at bounding box center [187, 214] width 10 height 10
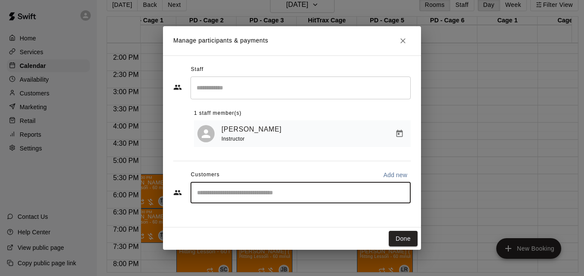
click at [269, 192] on input "Start typing to search customers..." at bounding box center [301, 193] width 213 height 9
type input "*****"
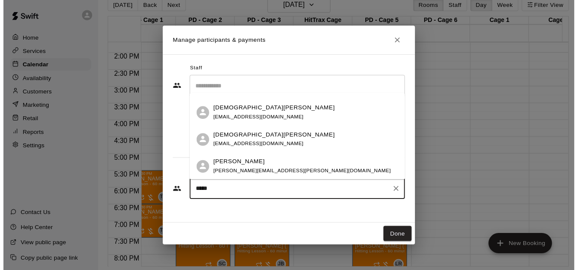
scroll to position [105, 0]
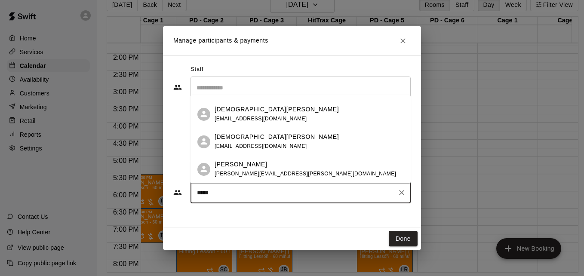
click at [309, 171] on div "[PERSON_NAME] Young [EMAIL_ADDRESS][PERSON_NAME][DOMAIN_NAME]" at bounding box center [309, 169] width 189 height 19
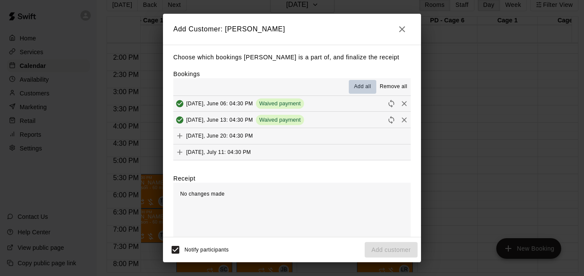
click at [355, 88] on span "Add all" at bounding box center [362, 87] width 17 height 9
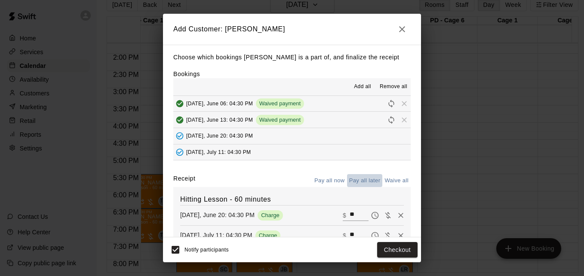
click at [359, 182] on button "Pay all later" at bounding box center [365, 180] width 36 height 13
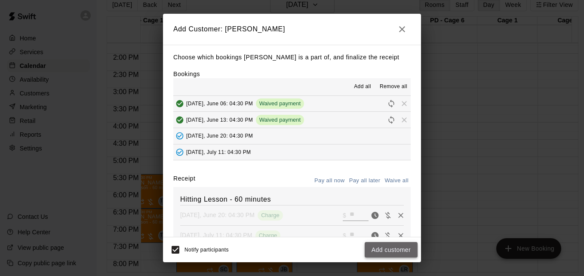
click at [400, 245] on button "Add customer" at bounding box center [391, 250] width 53 height 16
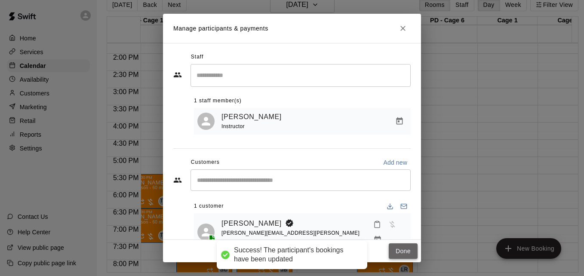
click at [405, 253] on button "Done" at bounding box center [403, 252] width 29 height 16
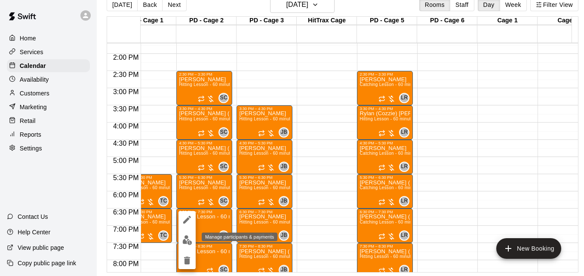
click at [186, 239] on img "edit" at bounding box center [187, 240] width 10 height 10
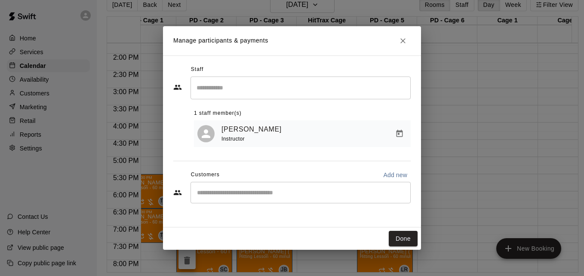
click at [245, 192] on input "Start typing to search customers..." at bounding box center [301, 193] width 213 height 9
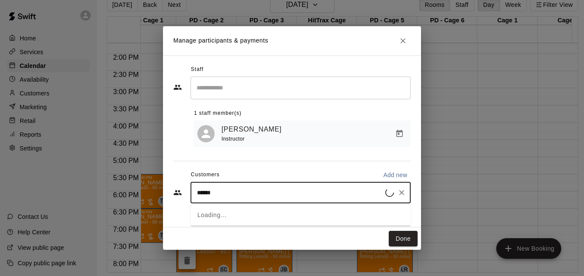
type input "*******"
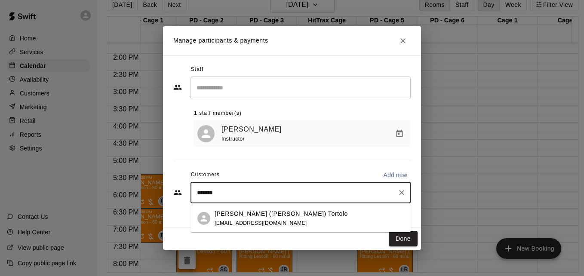
click at [299, 221] on div "[PERSON_NAME] ([PERSON_NAME]) Tortolo [EMAIL_ADDRESS][DOMAIN_NAME]" at bounding box center [309, 219] width 189 height 19
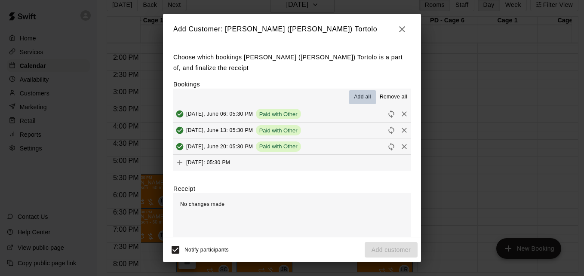
click at [354, 101] on span "Add all" at bounding box center [362, 97] width 17 height 9
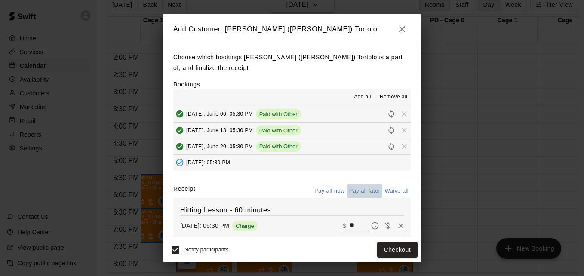
click at [367, 192] on button "Pay all later" at bounding box center [365, 191] width 36 height 13
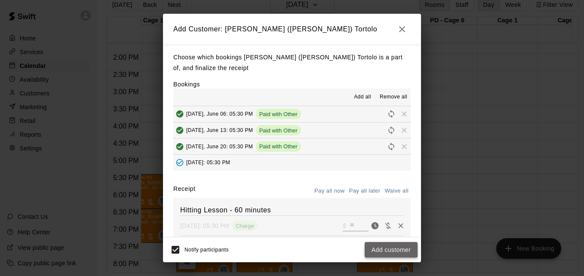
click at [392, 250] on button "Add customer" at bounding box center [391, 250] width 53 height 16
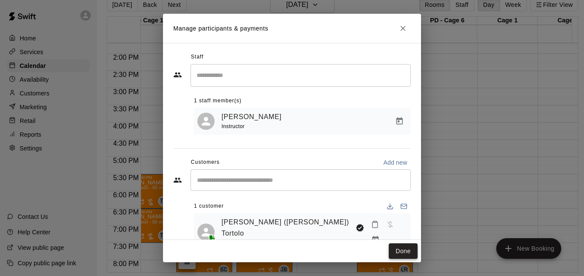
click at [395, 251] on button "Done" at bounding box center [403, 252] width 29 height 16
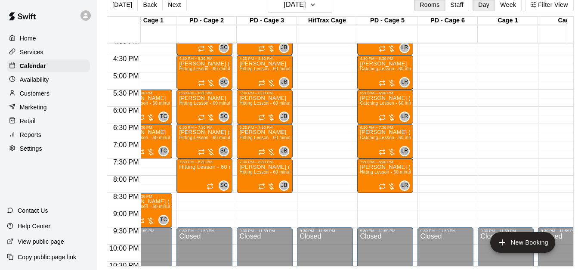
scroll to position [558, 25]
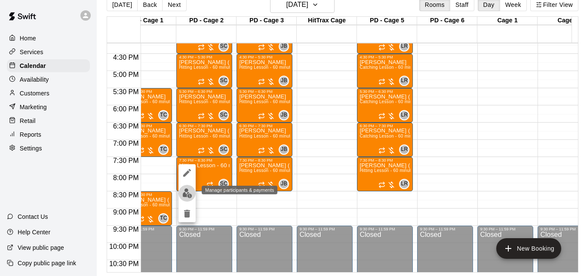
click at [191, 195] on img "edit" at bounding box center [187, 194] width 10 height 10
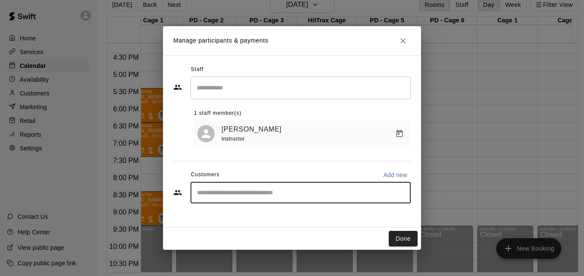
click at [200, 193] on input "Start typing to search customers..." at bounding box center [301, 193] width 213 height 9
type input "***"
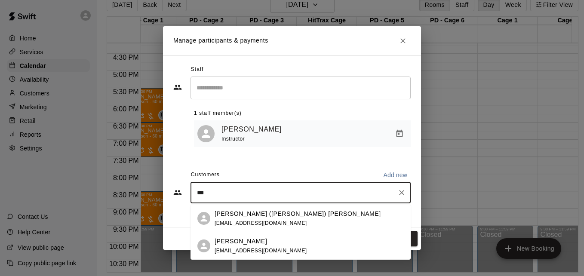
click at [283, 215] on div "[PERSON_NAME] ([PERSON_NAME]) [PERSON_NAME] [EMAIL_ADDRESS][DOMAIN_NAME]" at bounding box center [309, 219] width 189 height 19
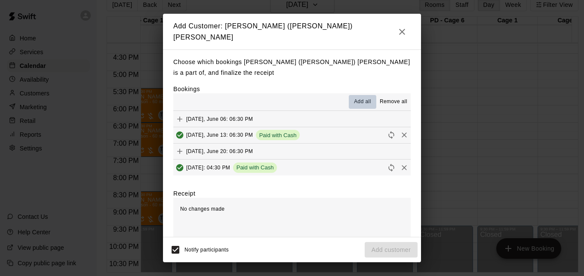
click at [359, 98] on span "Add all" at bounding box center [362, 102] width 17 height 9
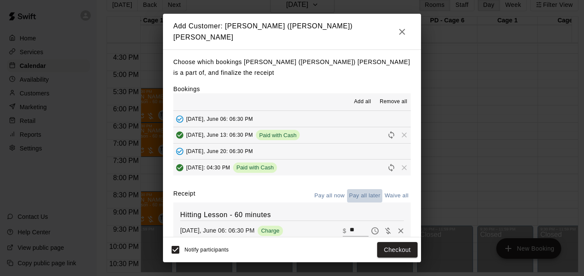
click at [359, 189] on button "Pay all later" at bounding box center [365, 195] width 36 height 13
click at [390, 253] on button "Add customer" at bounding box center [391, 250] width 53 height 16
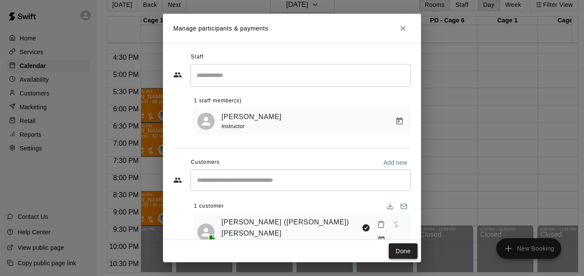
click at [405, 256] on button "Done" at bounding box center [403, 252] width 29 height 16
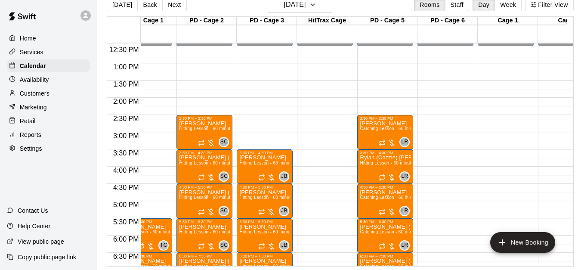
scroll to position [409, 25]
